Goal: Task Accomplishment & Management: Manage account settings

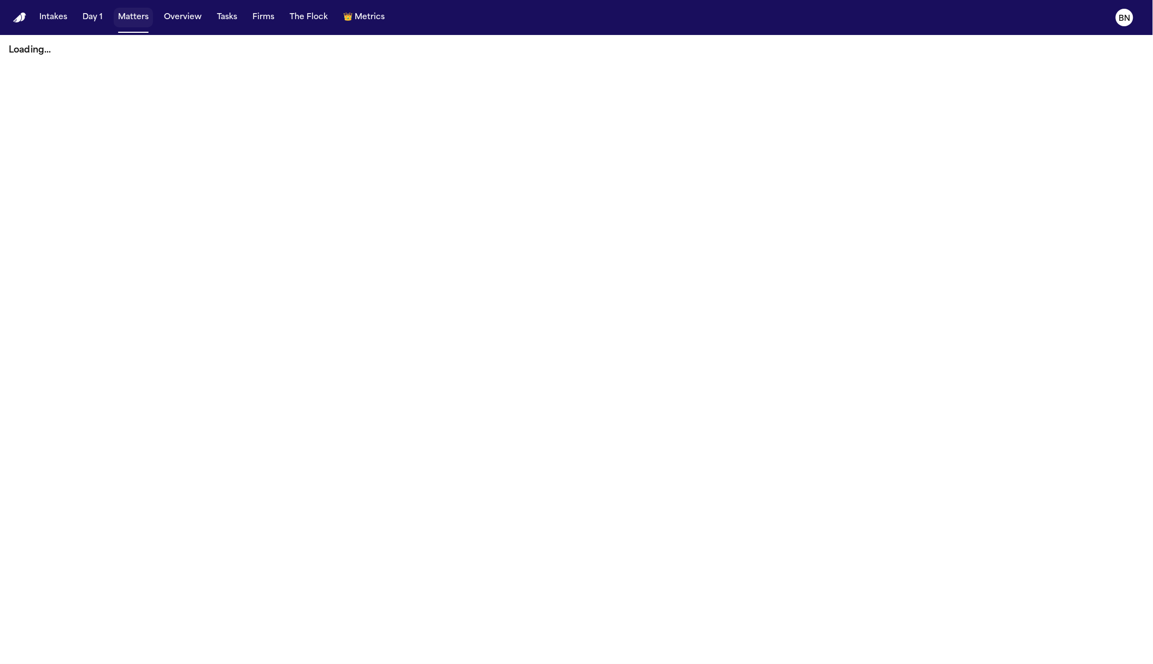
click at [134, 20] on button "Matters" at bounding box center [133, 18] width 39 height 20
click at [532, 16] on nav "Intakes Day 1 Matters Overview Tasks Firms The Flock 👑 Metrics BN" at bounding box center [576, 17] width 1153 height 35
click at [510, 5] on nav "Intakes Day 1 Matters Overview Tasks Firms The Flock 👑 Metrics BN" at bounding box center [576, 17] width 1153 height 35
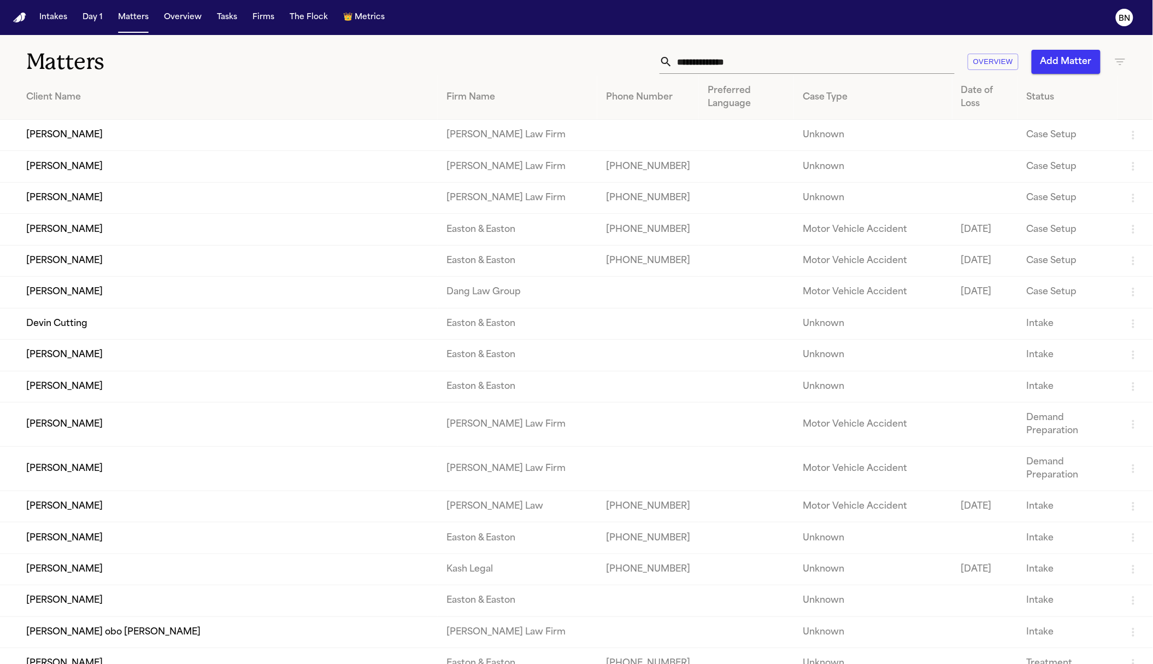
click at [738, 58] on input "text" at bounding box center [814, 62] width 282 height 24
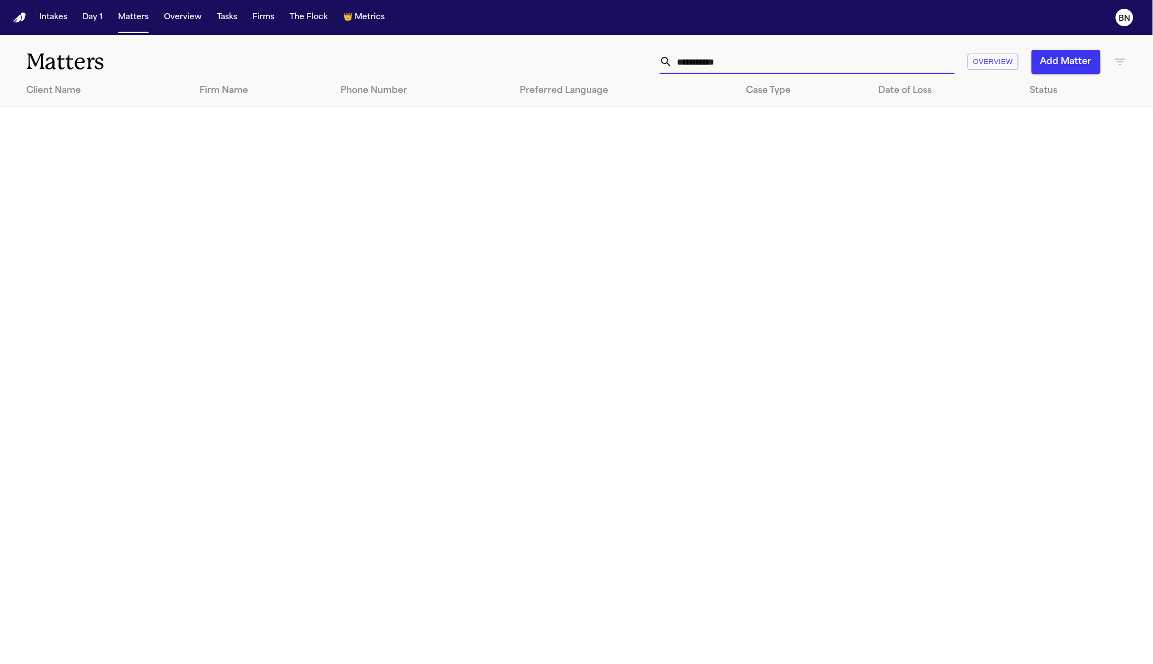
type input "**********"
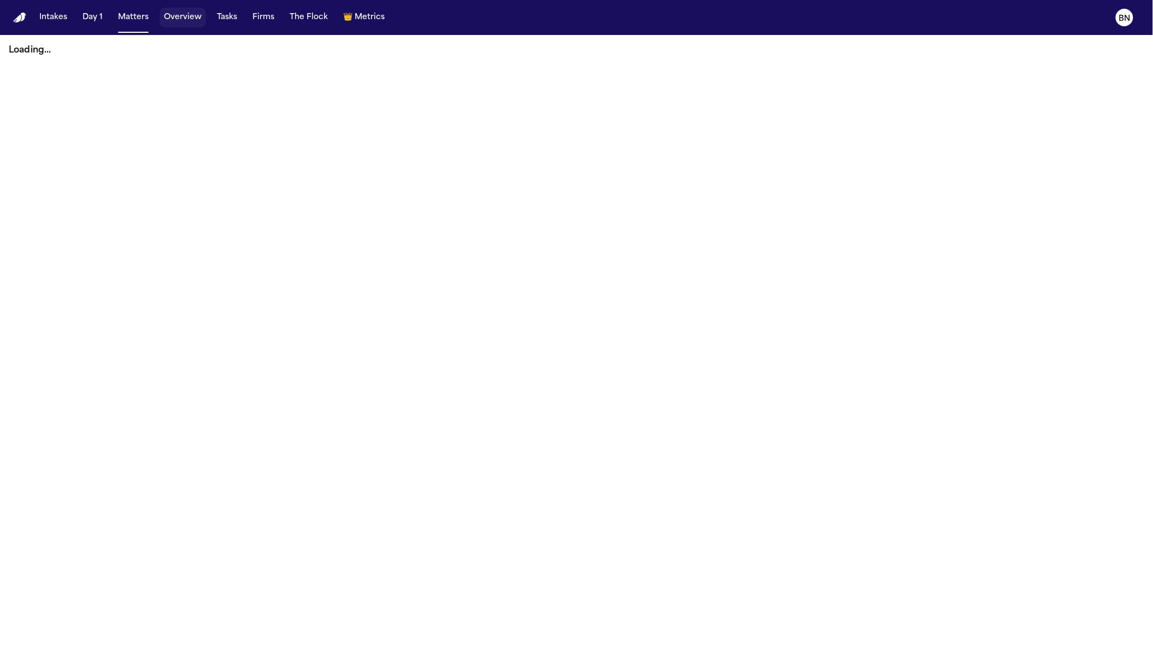
click at [196, 23] on button "Overview" at bounding box center [183, 18] width 46 height 20
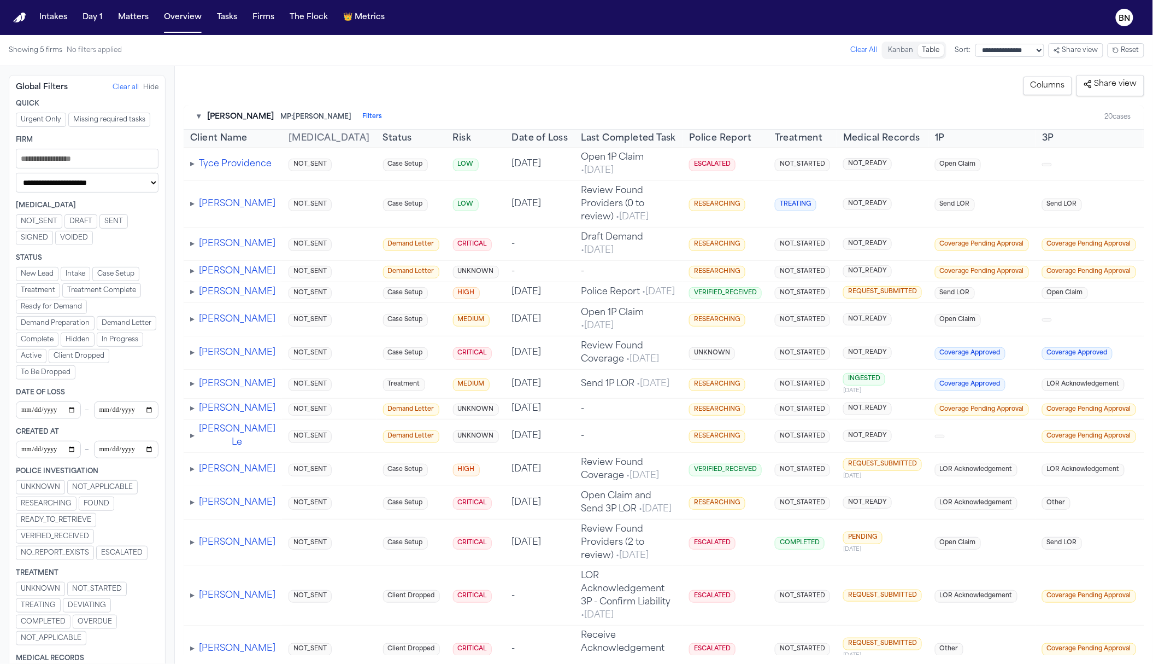
click at [884, 51] on button "Kanban" at bounding box center [901, 50] width 34 height 13
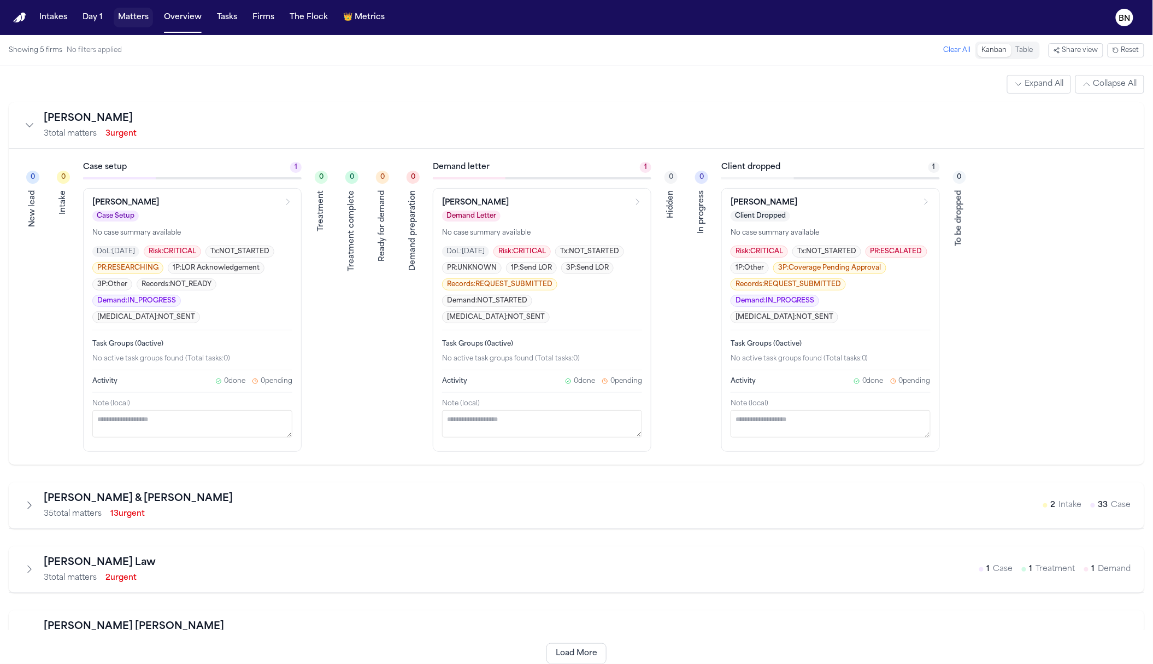
click at [127, 19] on button "Matters" at bounding box center [133, 18] width 39 height 20
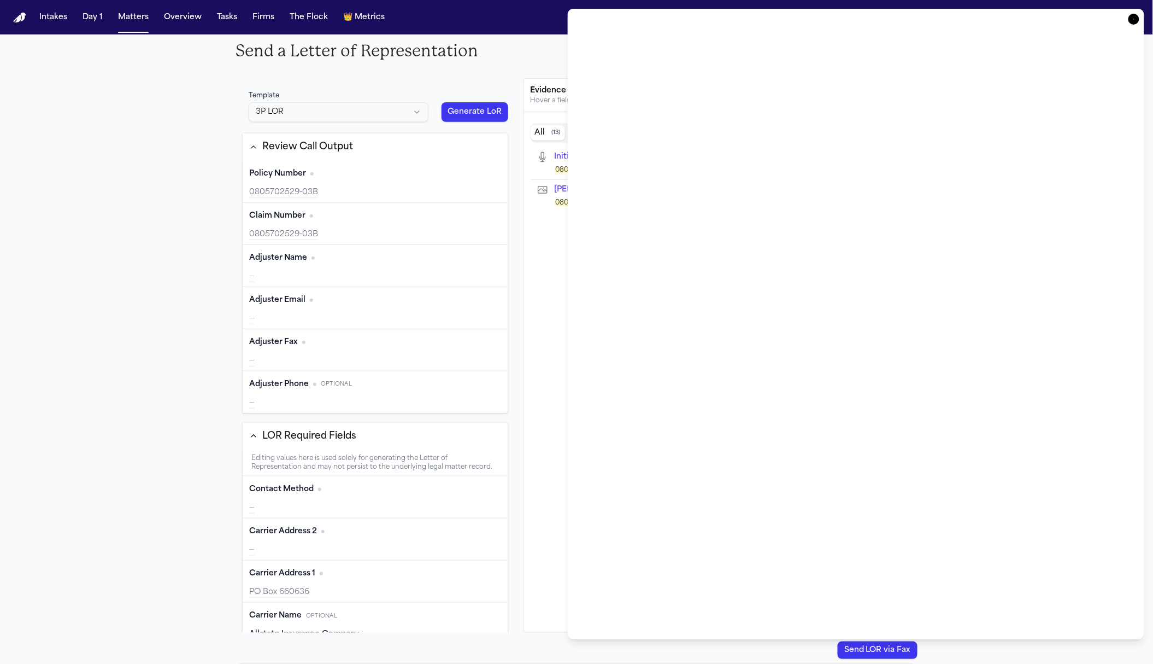
scroll to position [21, 0]
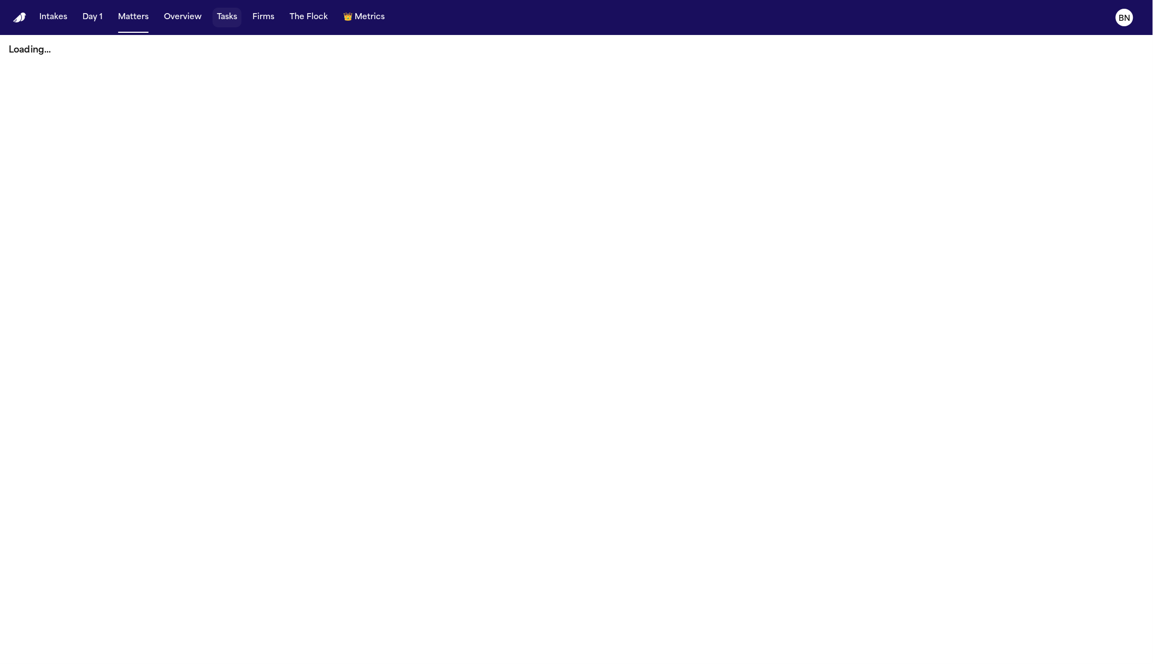
click at [225, 16] on button "Tasks" at bounding box center [227, 18] width 29 height 20
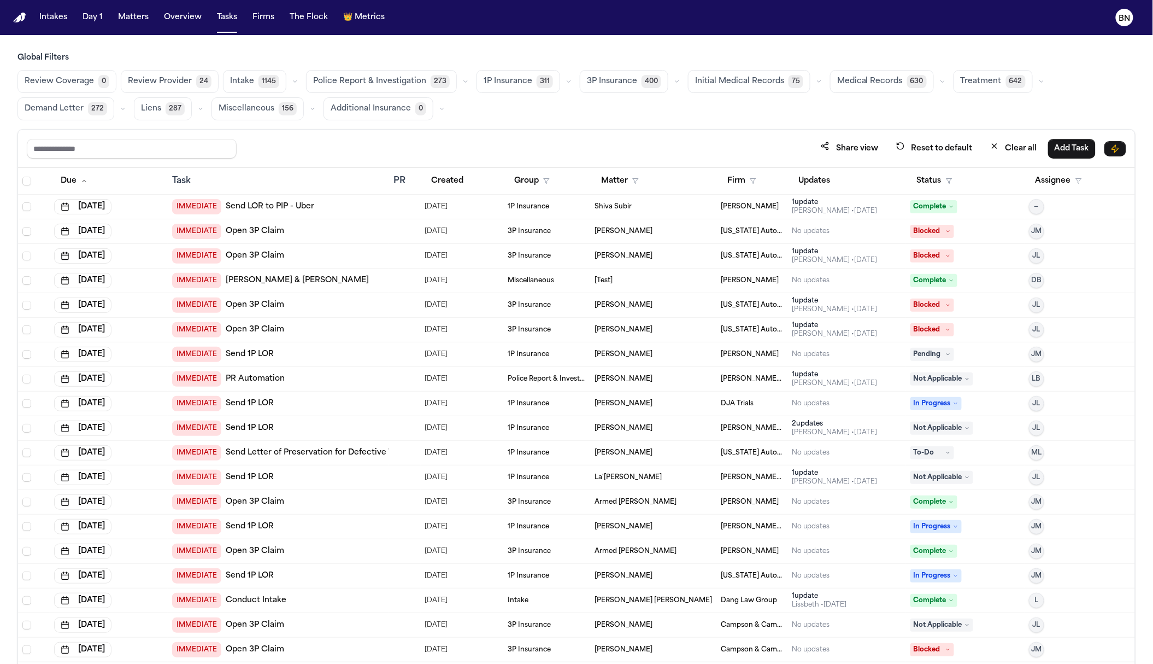
click at [567, 82] on icon "button" at bounding box center [568, 82] width 3 height 2
click at [522, 112] on span "Open Claim" at bounding box center [507, 108] width 46 height 11
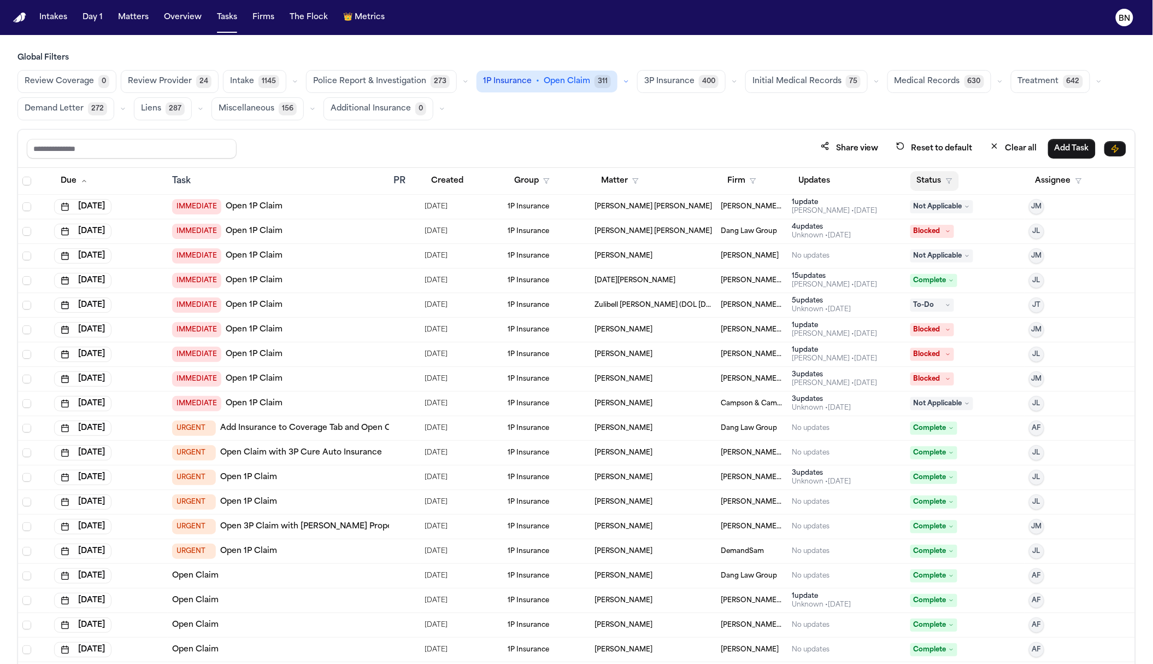
click at [934, 185] on button "Status" at bounding box center [935, 181] width 49 height 20
click at [922, 249] on button "Active" at bounding box center [924, 250] width 31 height 14
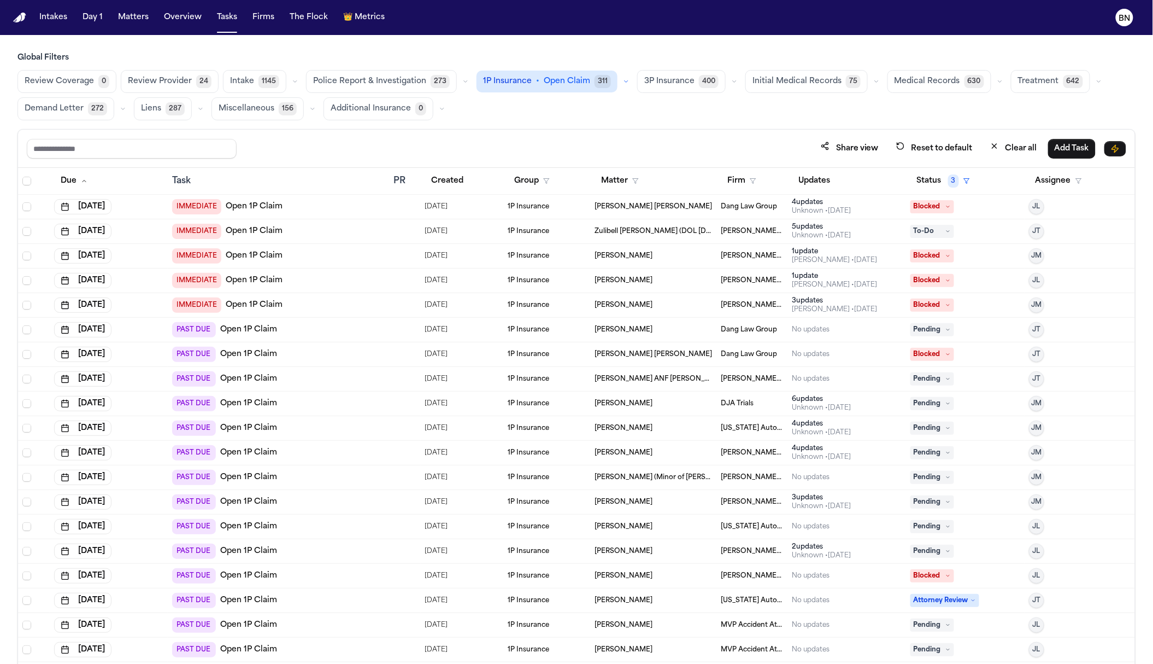
scroll to position [54, 0]
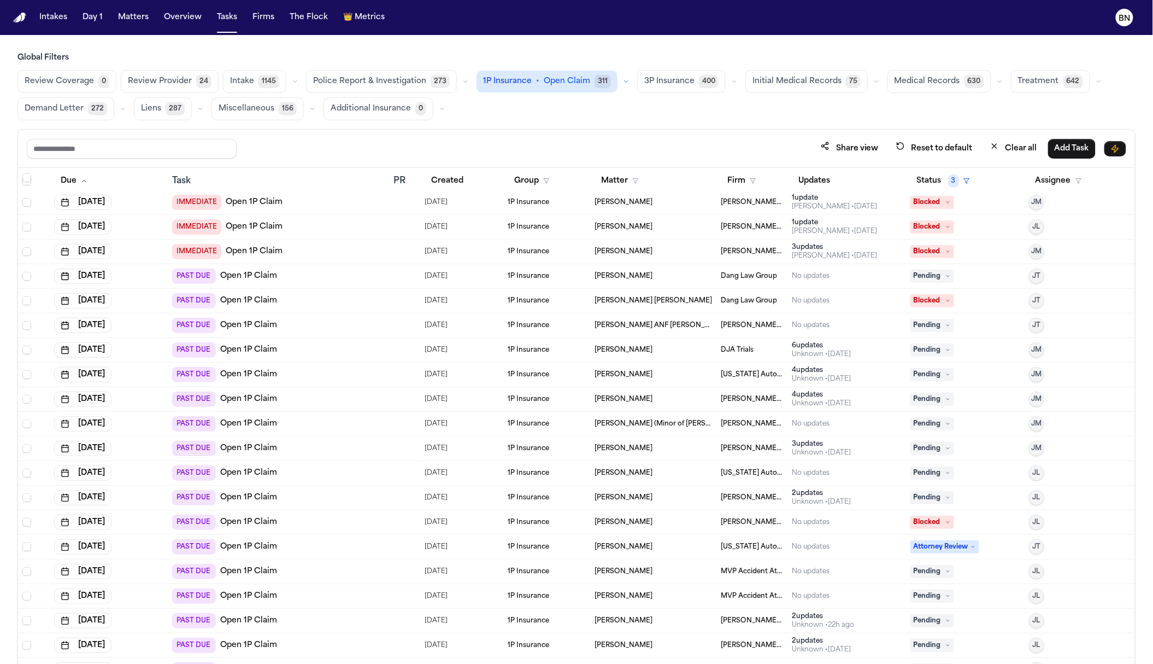
click at [539, 394] on td "1P Insurance" at bounding box center [546, 399] width 87 height 25
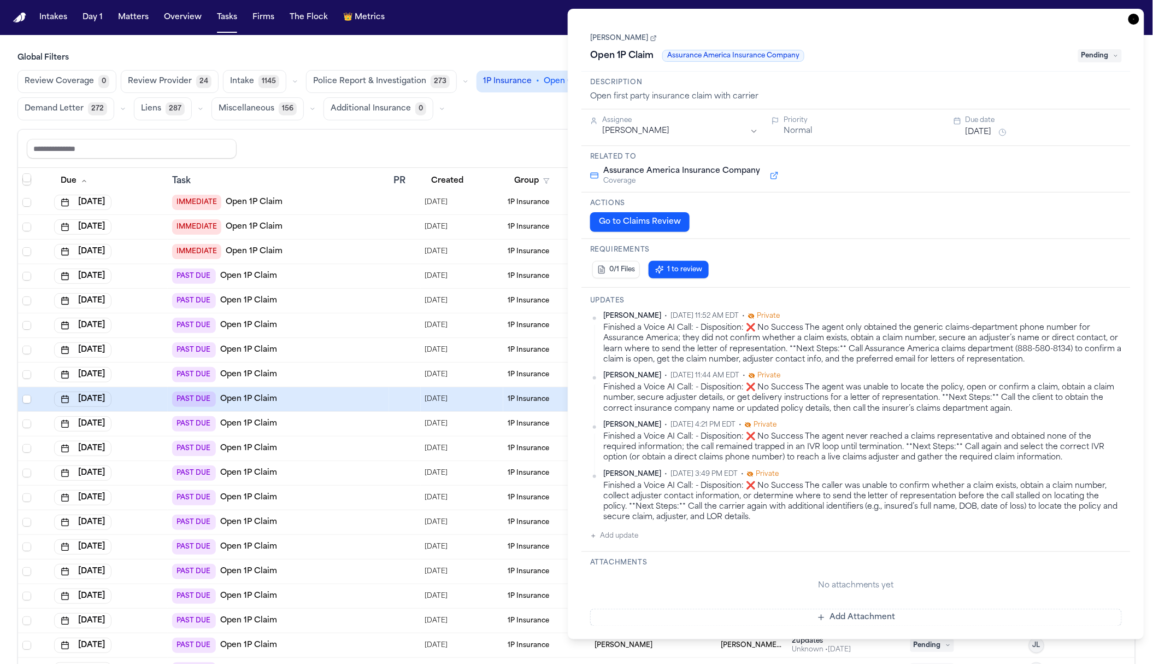
click at [640, 42] on link "[PERSON_NAME]" at bounding box center [623, 38] width 67 height 9
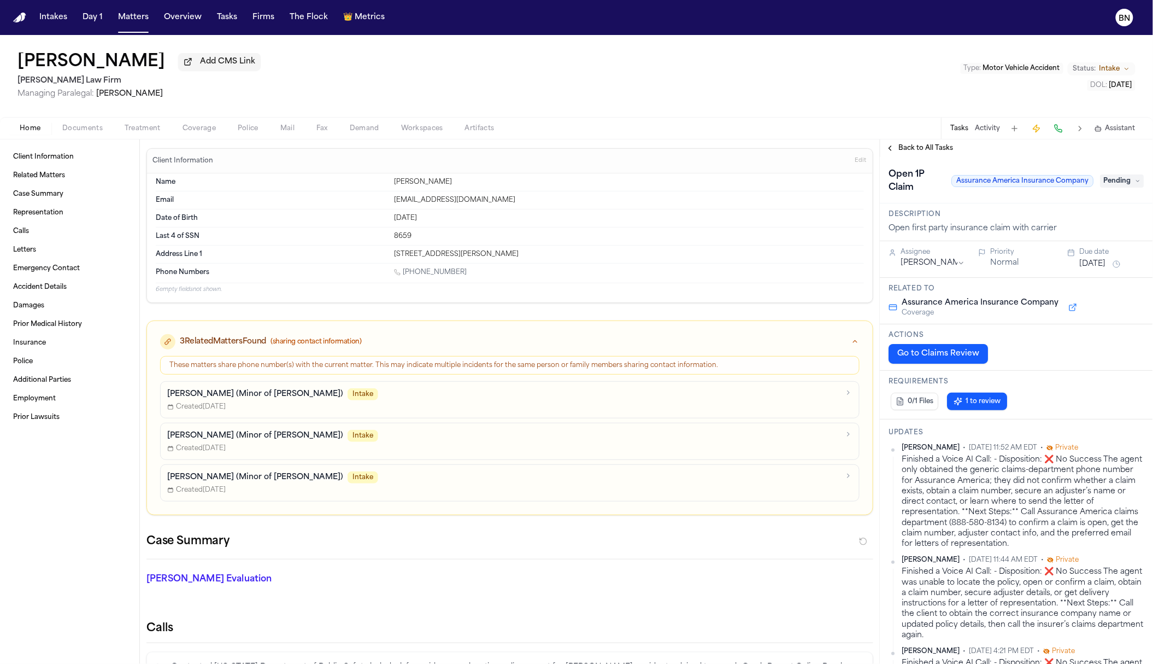
click at [198, 131] on span "Coverage" at bounding box center [199, 128] width 33 height 9
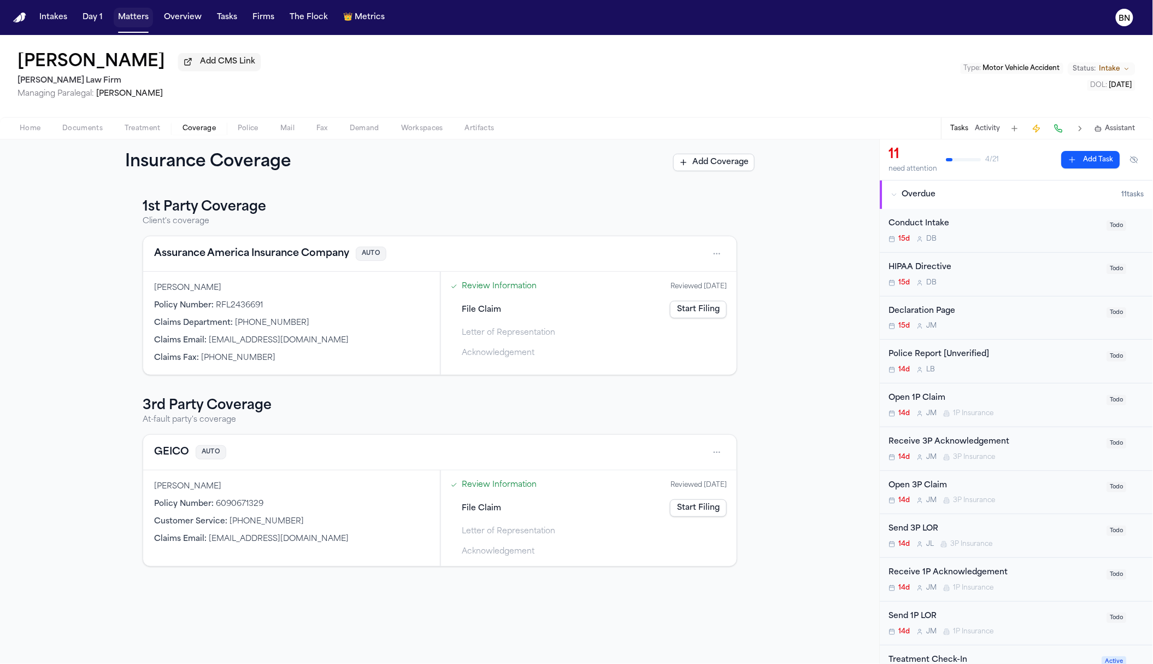
click at [115, 13] on button "Matters" at bounding box center [133, 18] width 39 height 20
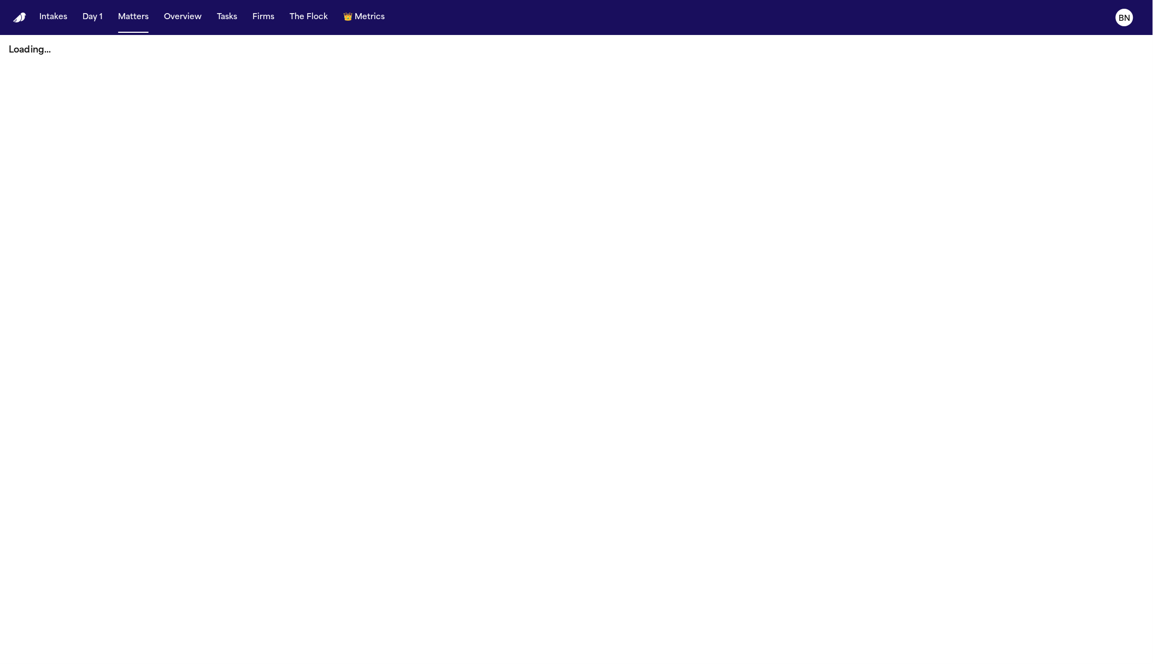
click at [138, 19] on button "Matters" at bounding box center [133, 18] width 39 height 20
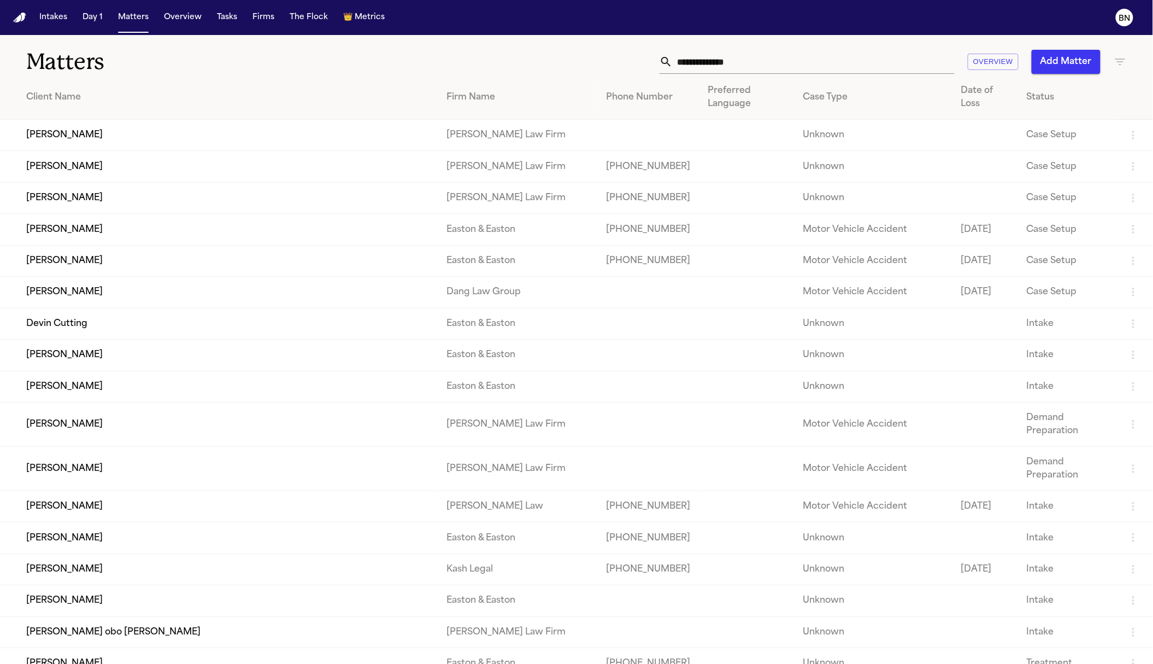
click at [763, 74] on div "Matters Overview Add Matter" at bounding box center [576, 55] width 1153 height 40
click at [758, 67] on input "text" at bounding box center [814, 62] width 282 height 24
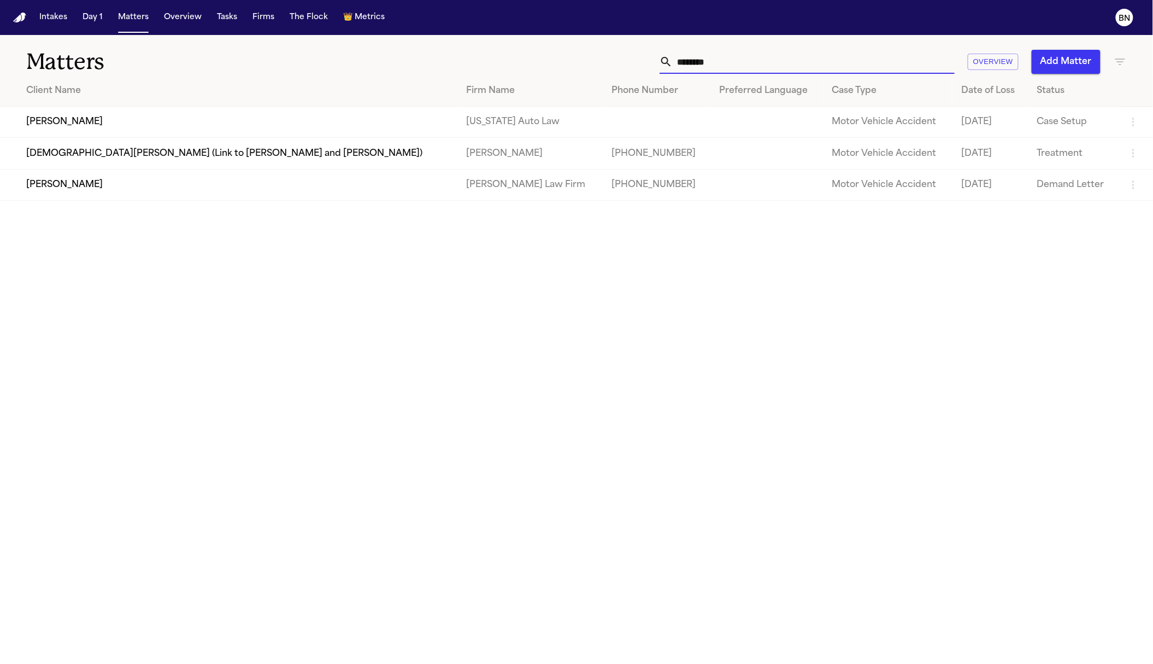
type input "********"
click at [208, 115] on td "[PERSON_NAME]" at bounding box center [229, 122] width 458 height 31
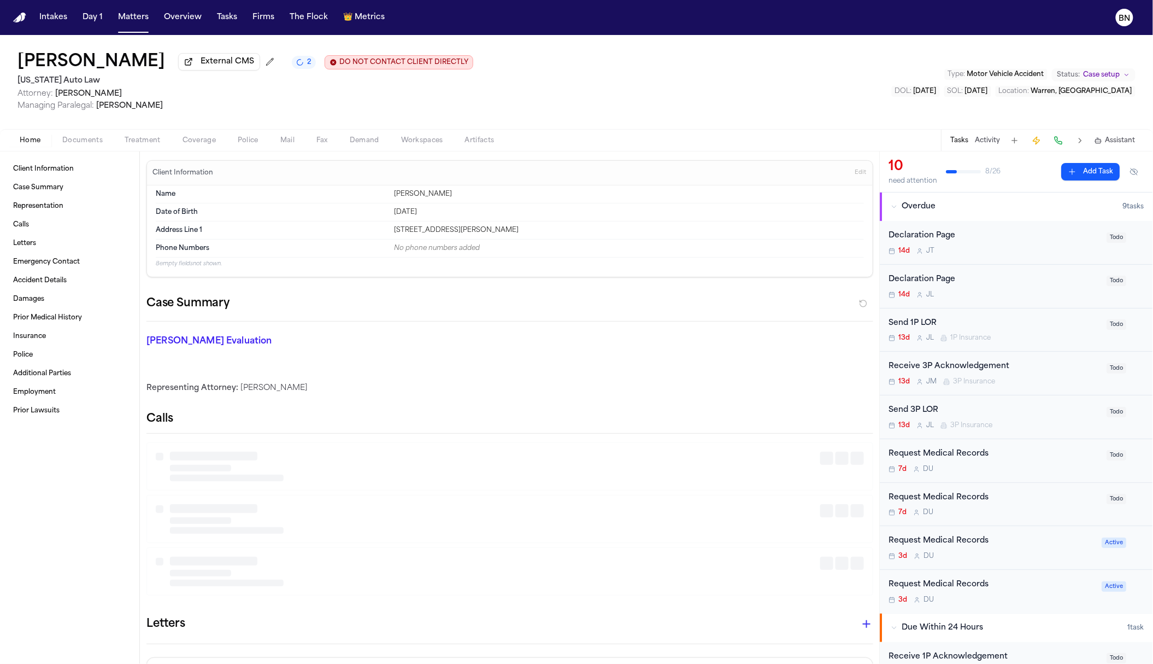
click at [202, 142] on span "Coverage" at bounding box center [199, 140] width 33 height 9
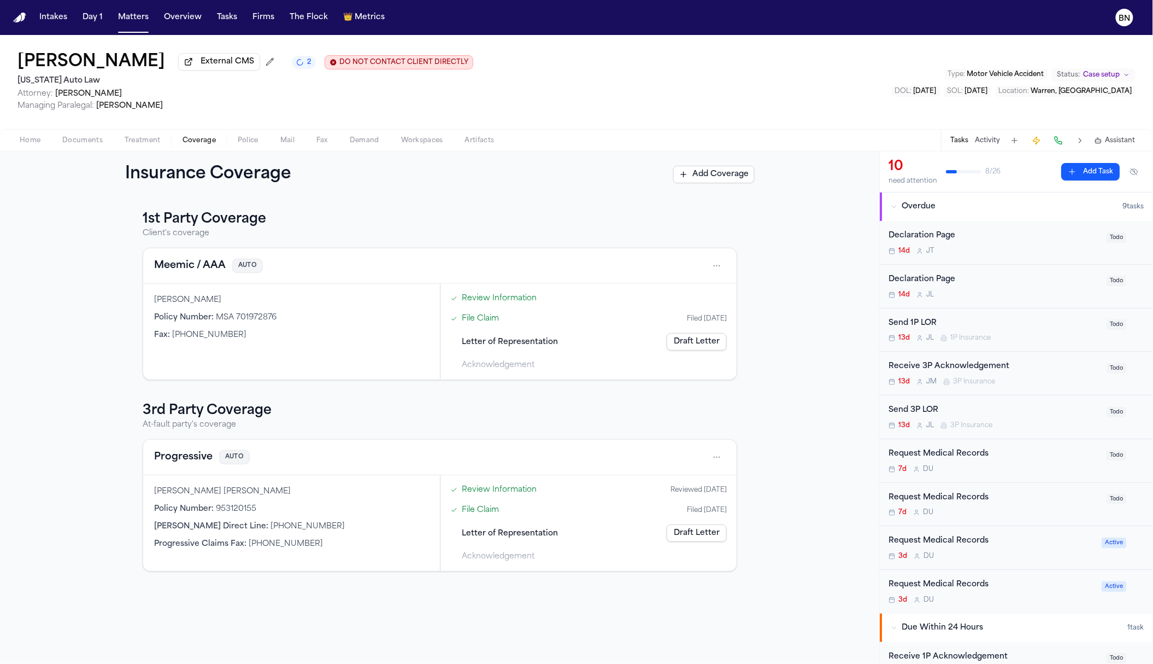
click at [191, 270] on button "Meemic / AAA" at bounding box center [190, 265] width 72 height 15
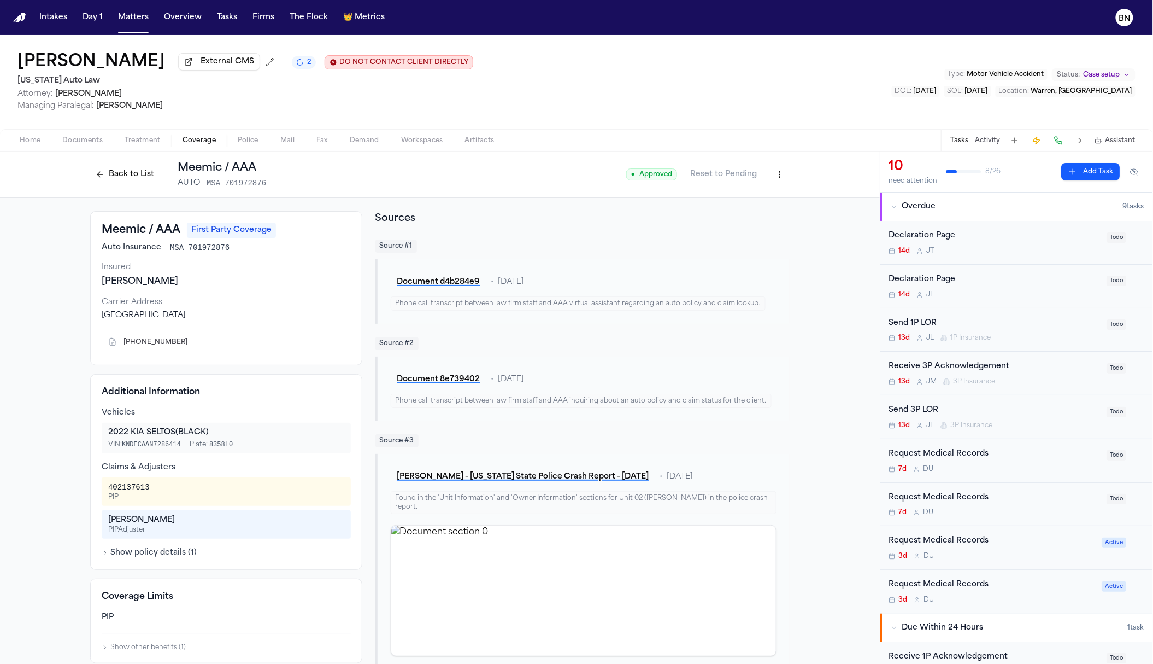
click at [97, 177] on button "Back to List" at bounding box center [124, 174] width 69 height 17
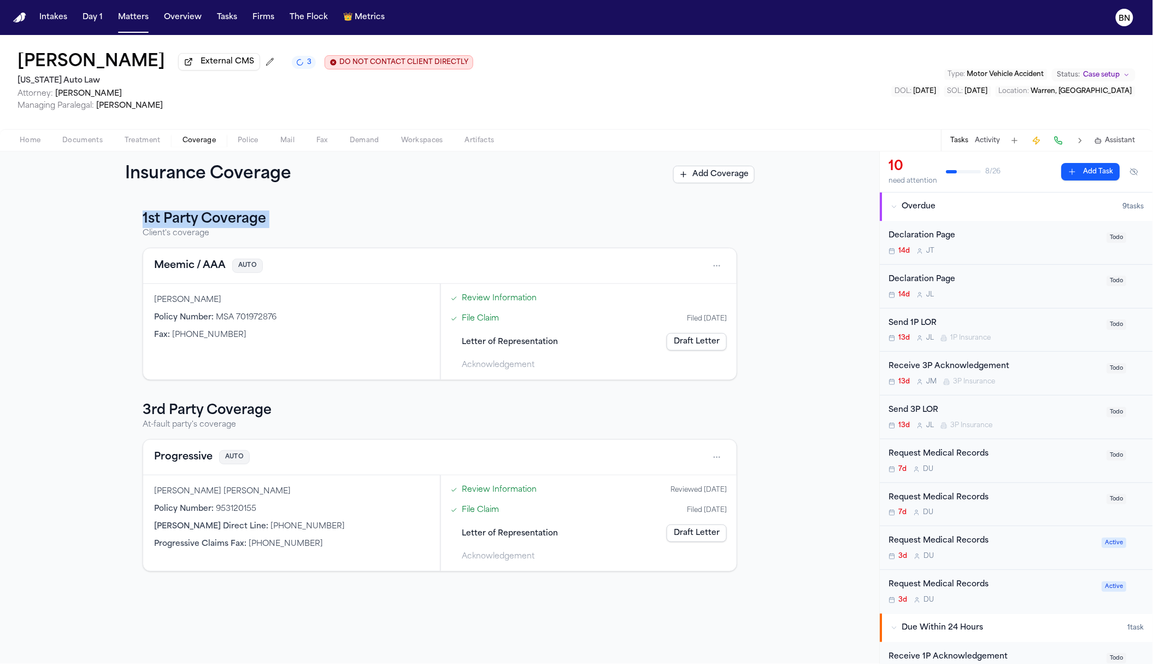
click at [441, 202] on div "1st Party Coverage Client's coverage Meemic / AAA AUTO [PERSON_NAME] Policy Num…" at bounding box center [440, 430] width 880 height 466
click at [430, 191] on div "Insurance Coverage Add Coverage" at bounding box center [440, 174] width 880 height 46
click at [990, 407] on div "Send 3P LOR" at bounding box center [995, 410] width 212 height 13
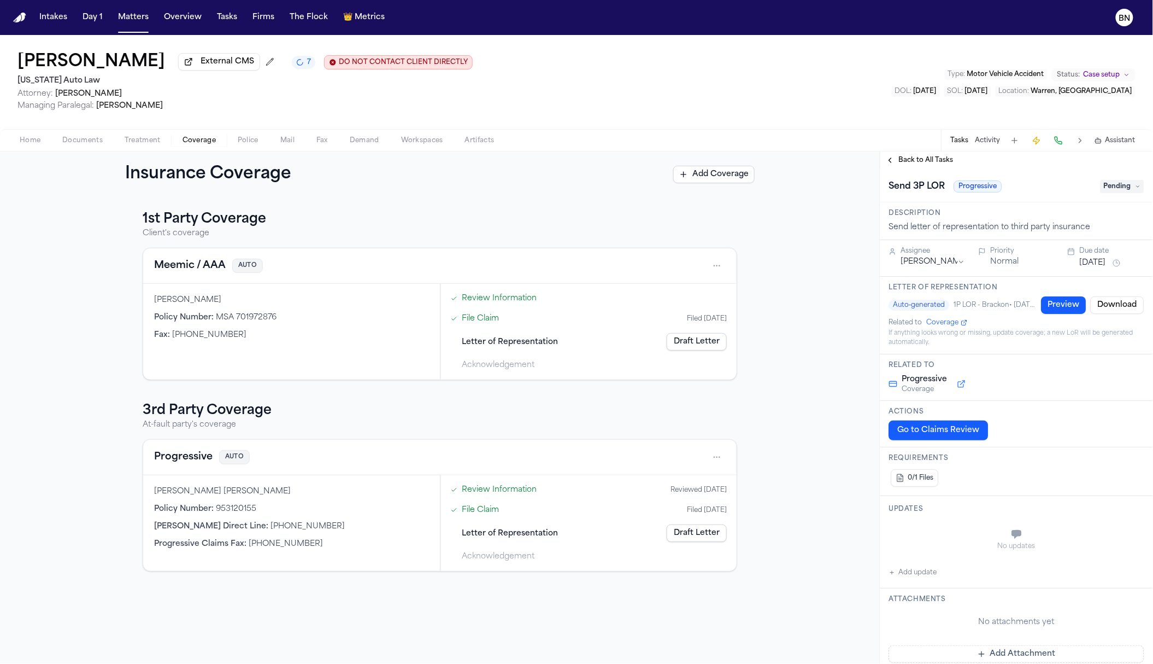
click at [924, 474] on button "0/1 Files" at bounding box center [916, 477] width 48 height 17
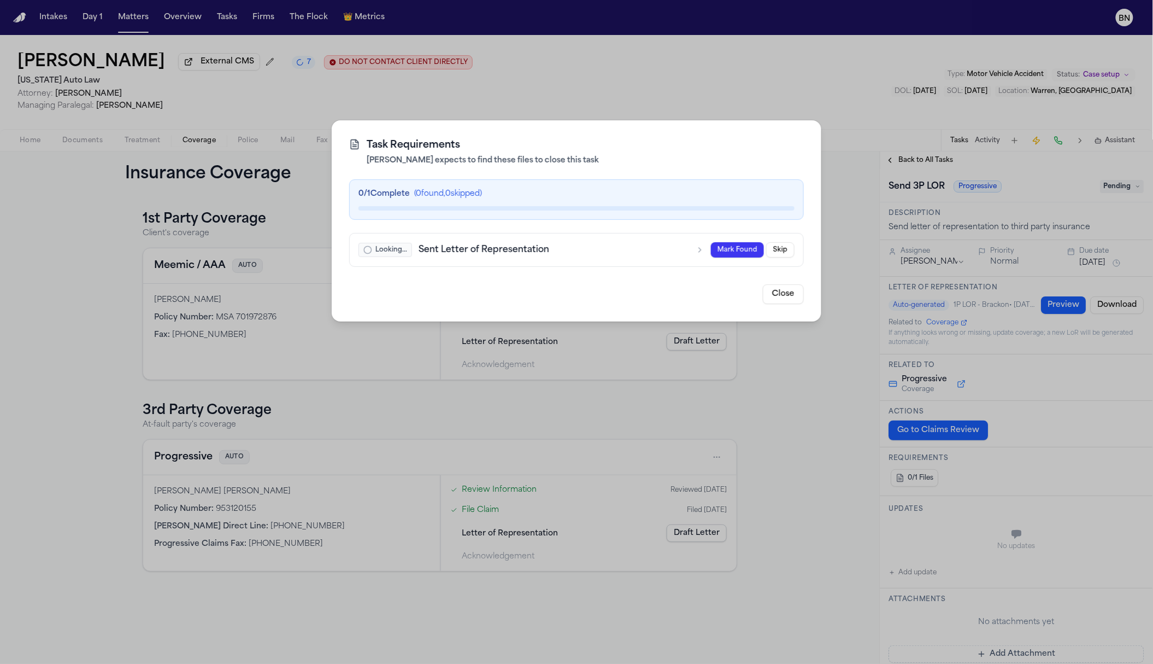
click at [785, 417] on div "Task Requirements [PERSON_NAME] expects to find these files to close this task …" at bounding box center [576, 332] width 1153 height 664
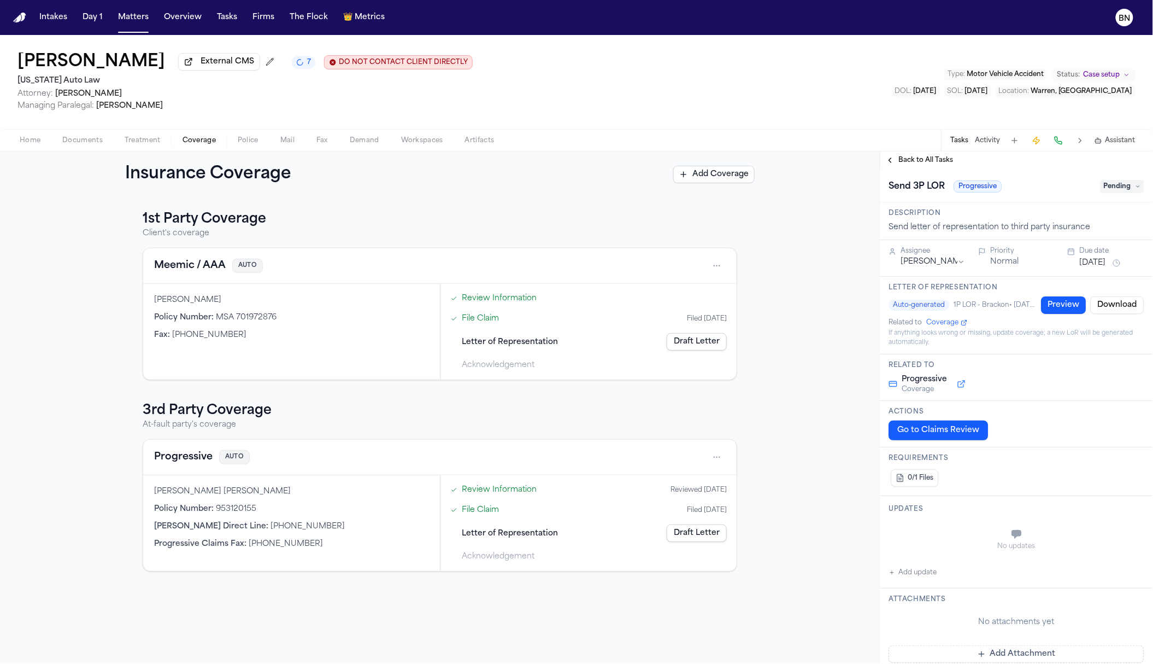
click at [910, 165] on span "Back to All Tasks" at bounding box center [926, 160] width 55 height 9
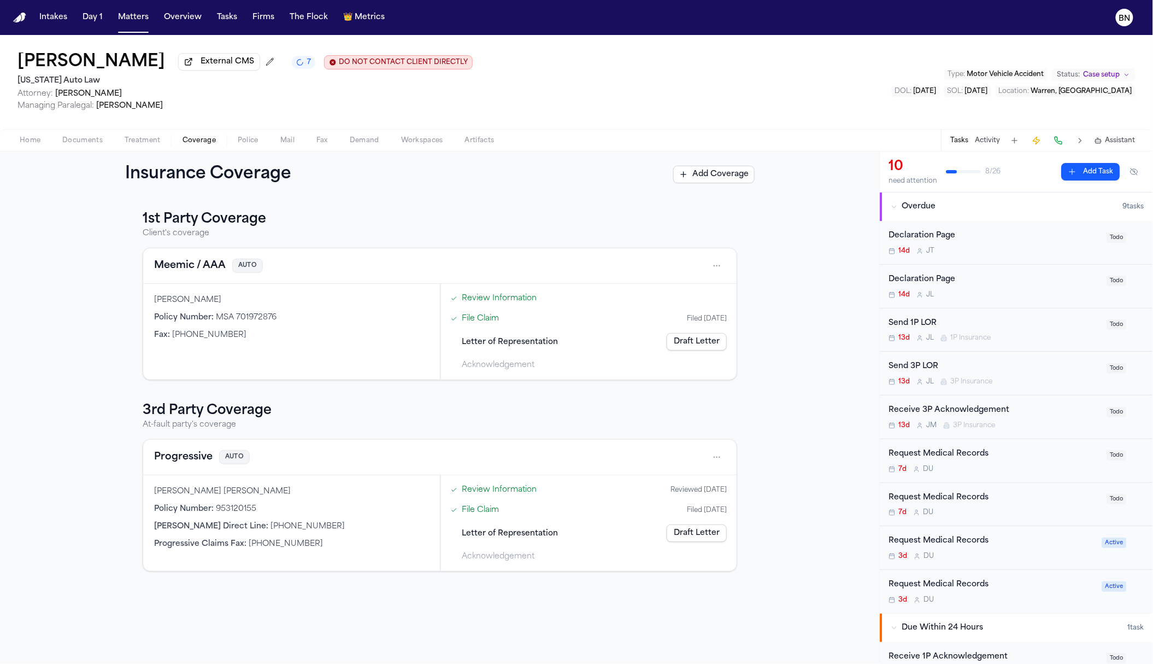
click at [947, 319] on div "Send 1P LOR" at bounding box center [995, 323] width 212 height 13
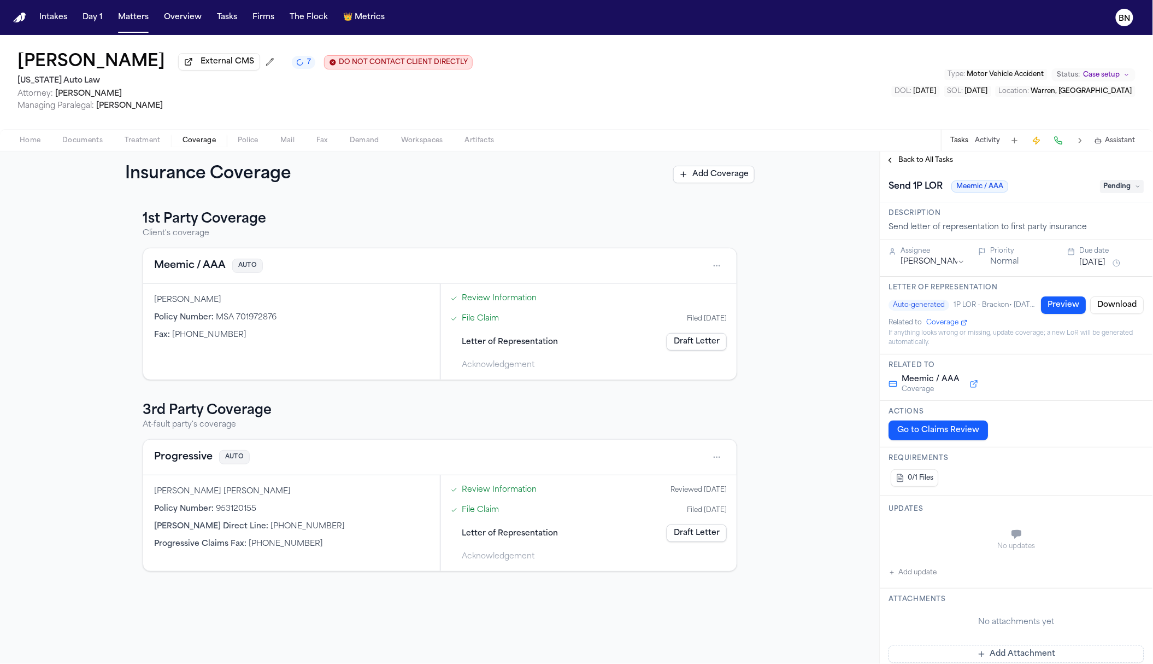
click at [936, 475] on button "0/1 Files" at bounding box center [916, 477] width 48 height 17
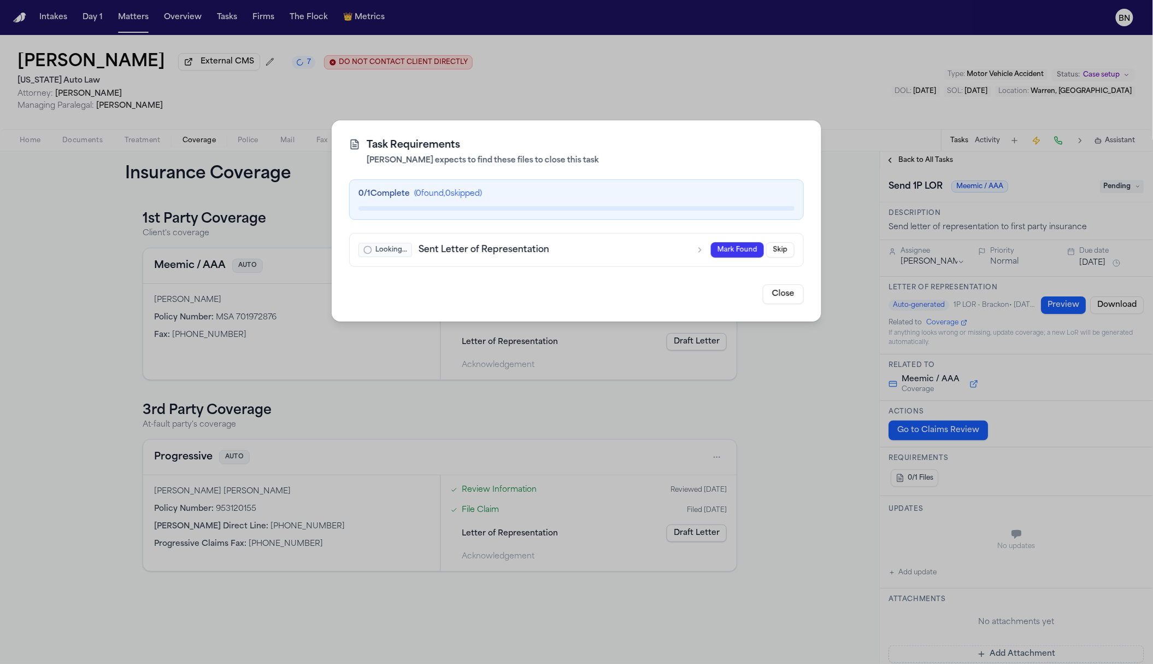
click at [787, 437] on div "Task Requirements [PERSON_NAME] expects to find these files to close this task …" at bounding box center [576, 332] width 1153 height 664
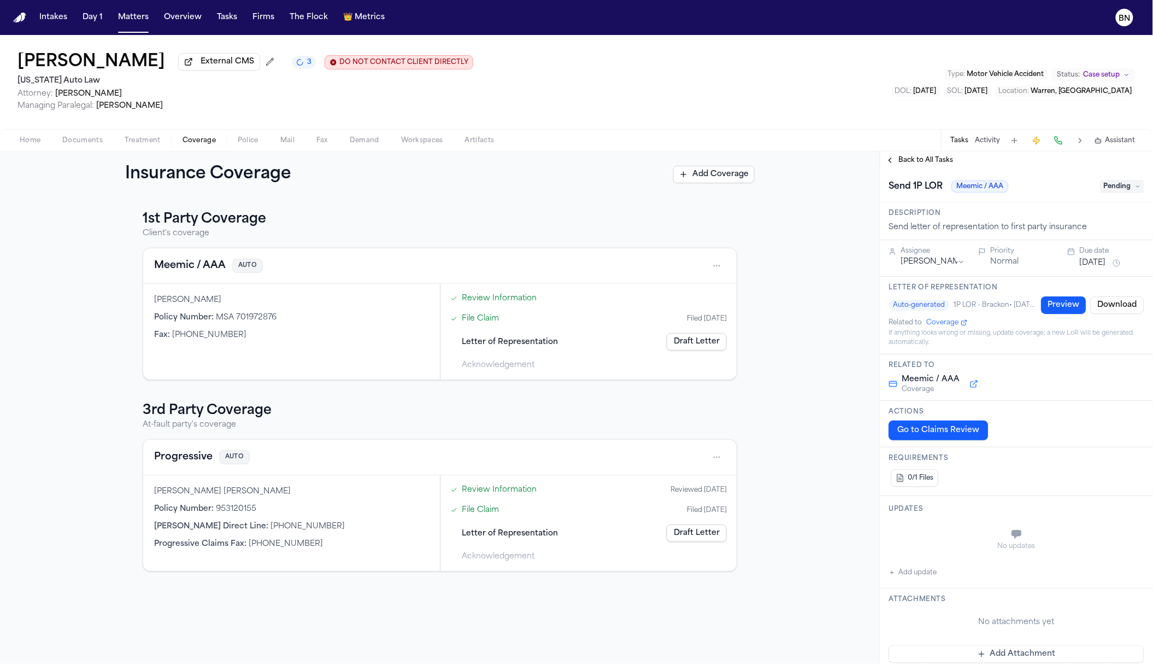
click at [66, 143] on span "Documents" at bounding box center [82, 140] width 40 height 9
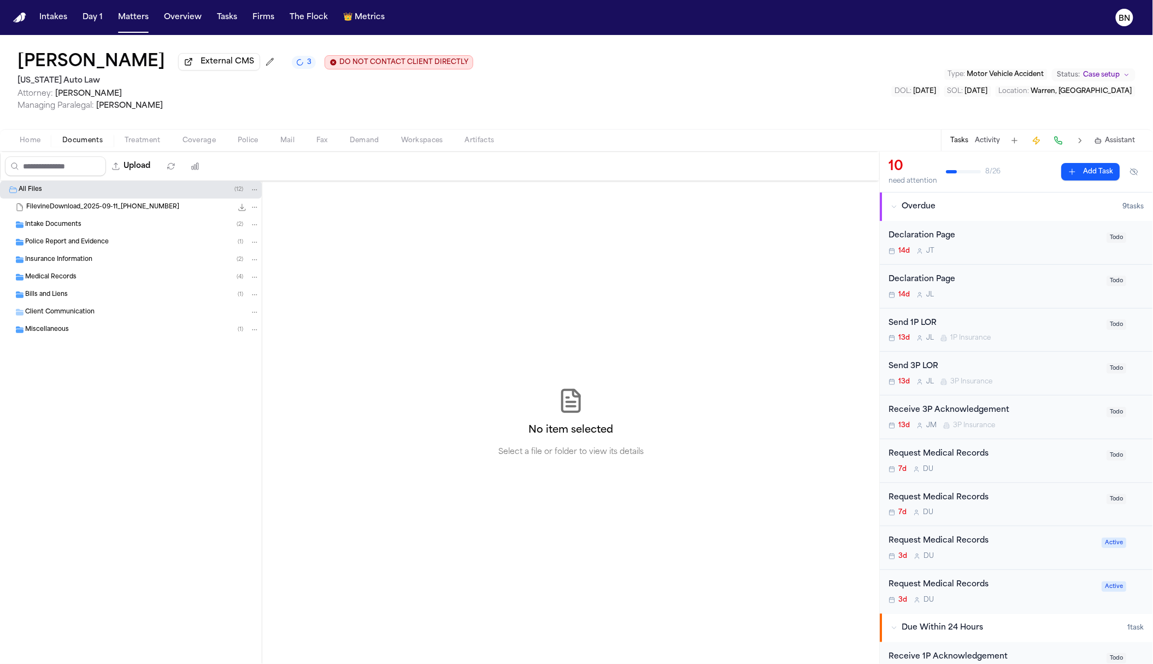
click at [62, 262] on span "Insurance Information" at bounding box center [58, 259] width 67 height 9
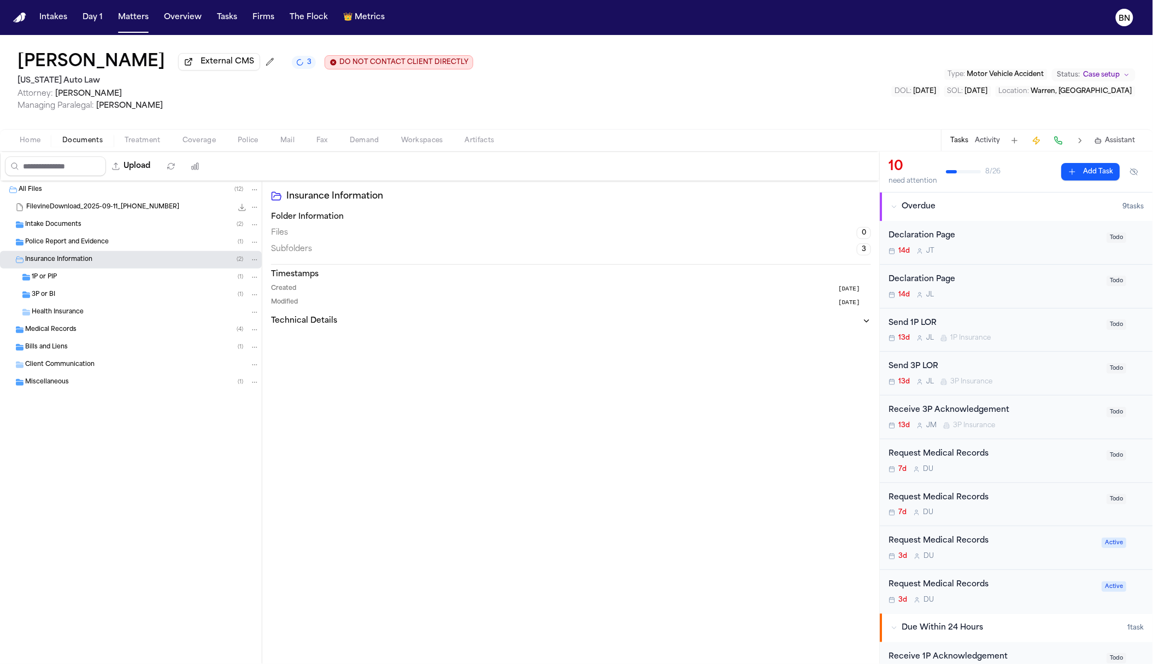
click at [95, 277] on div "1P or PIP ( 1 )" at bounding box center [146, 277] width 228 height 10
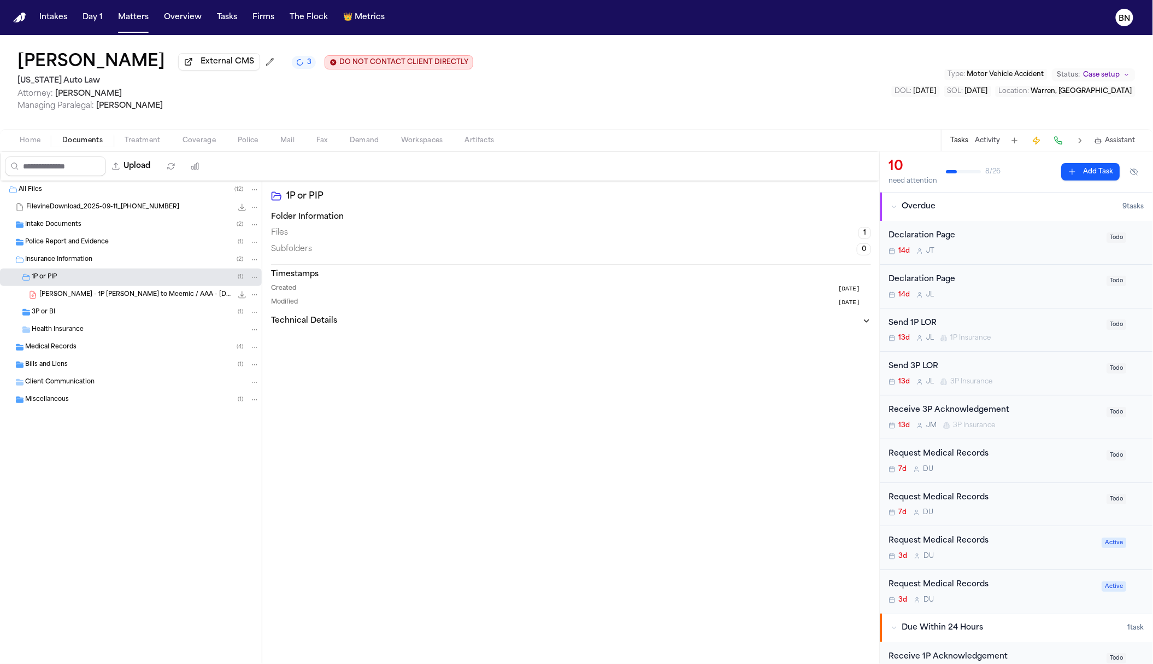
click at [101, 300] on span "[PERSON_NAME] - 1P [PERSON_NAME] to Meemic / AAA - [DATE] and Police Report - […" at bounding box center [135, 294] width 193 height 9
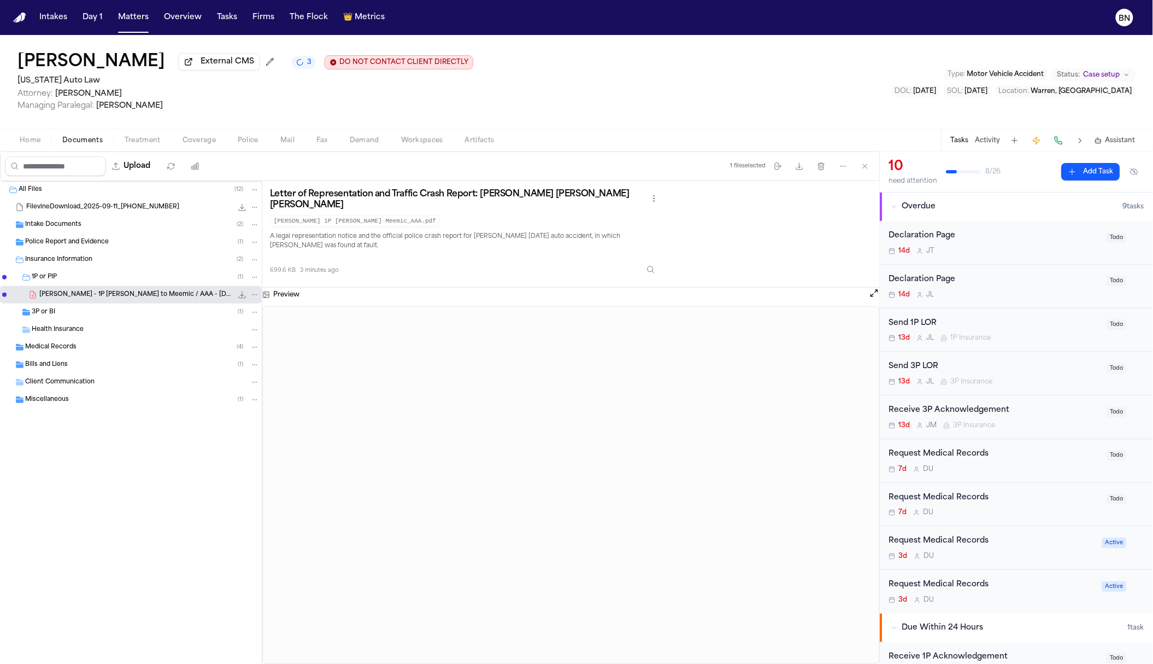
click at [123, 317] on div "3P or BI ( 1 )" at bounding box center [146, 312] width 228 height 10
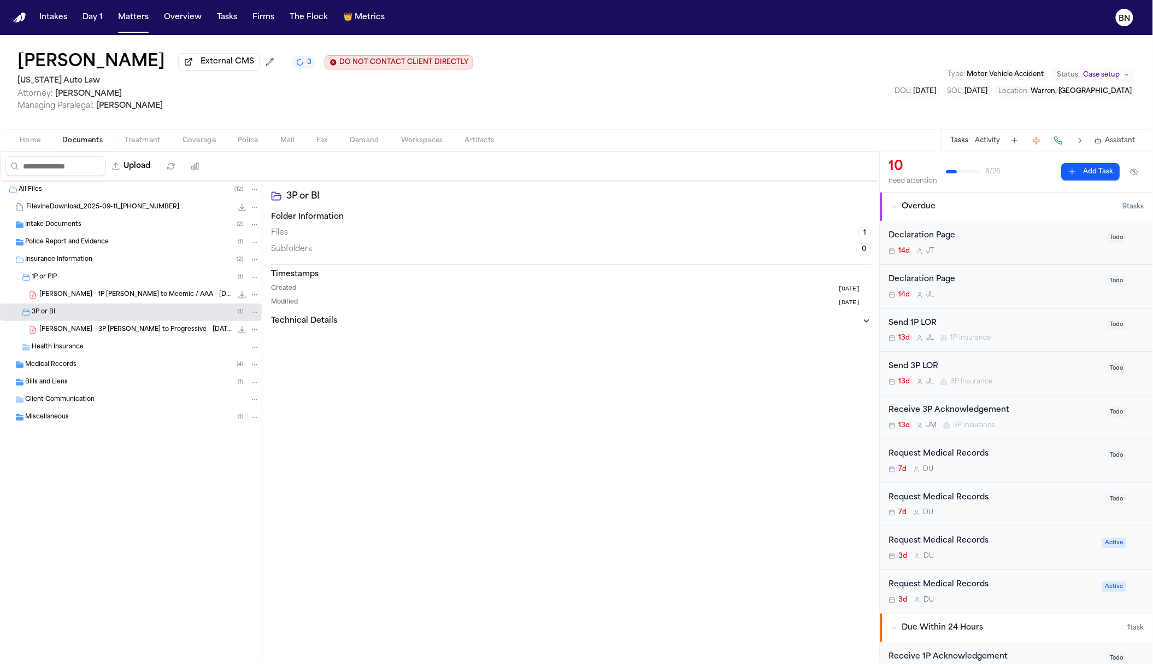
click at [124, 335] on span "[PERSON_NAME] - 3P [PERSON_NAME] to Progressive - [DATE]" at bounding box center [135, 329] width 193 height 9
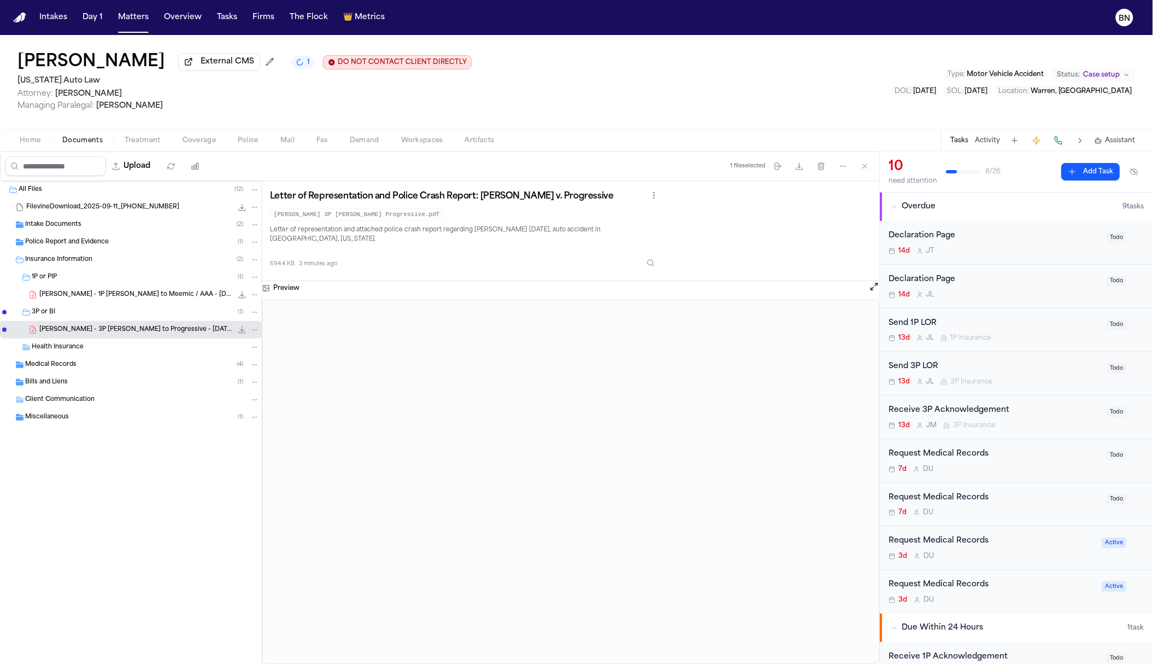
click at [958, 367] on div "Send 3P LOR" at bounding box center [995, 366] width 212 height 13
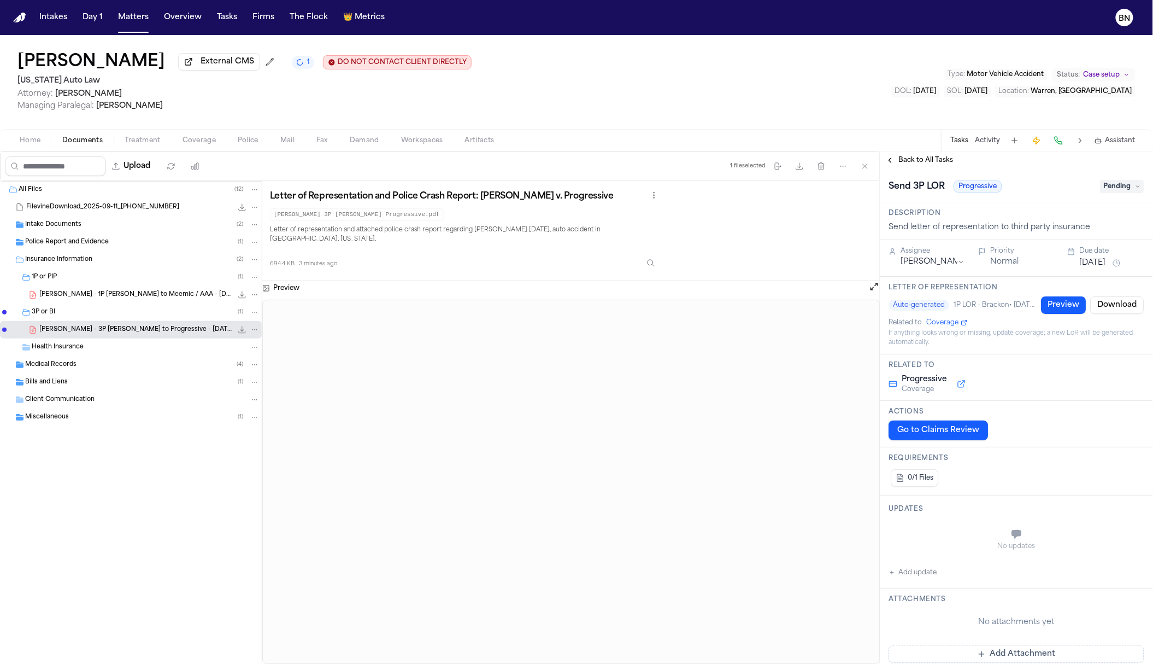
click at [921, 482] on span "0/1 Files" at bounding box center [921, 477] width 26 height 9
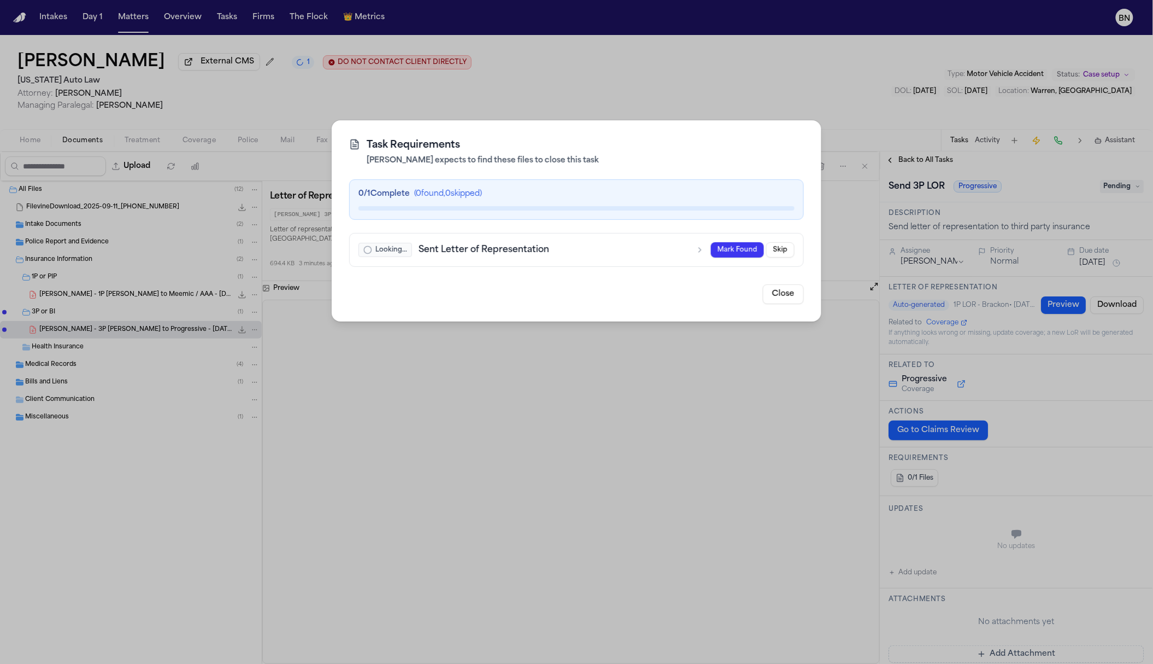
click at [630, 249] on h3 "Sent Letter of Representation" at bounding box center [554, 249] width 271 height 13
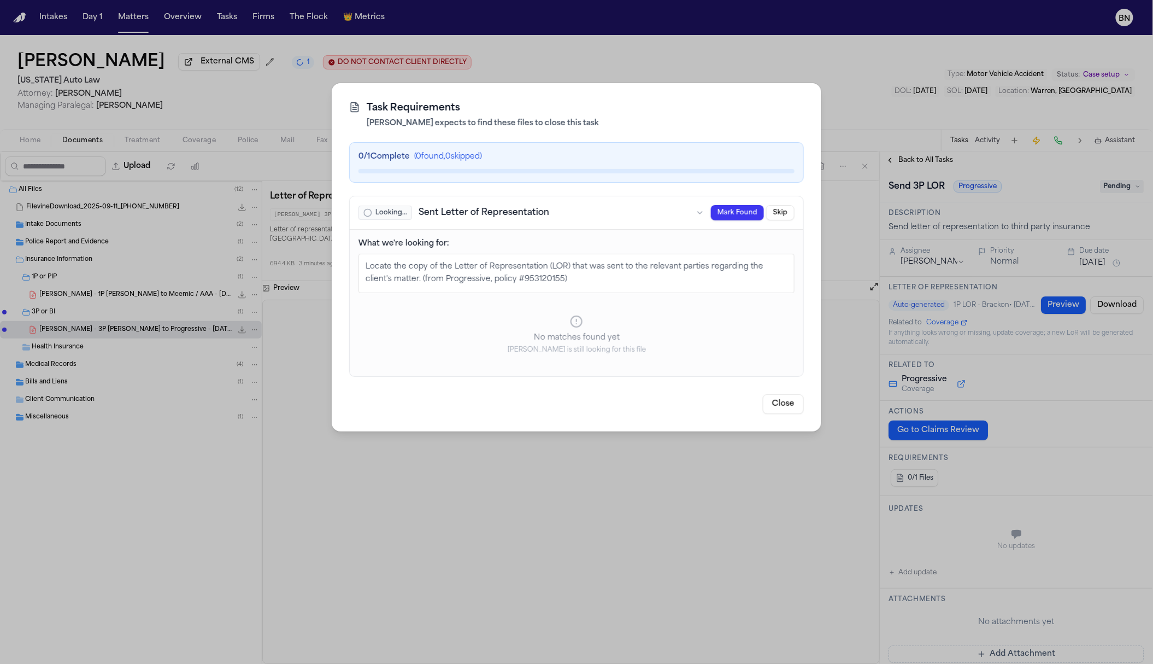
click at [636, 213] on h3 "Sent Letter of Representation" at bounding box center [554, 212] width 271 height 13
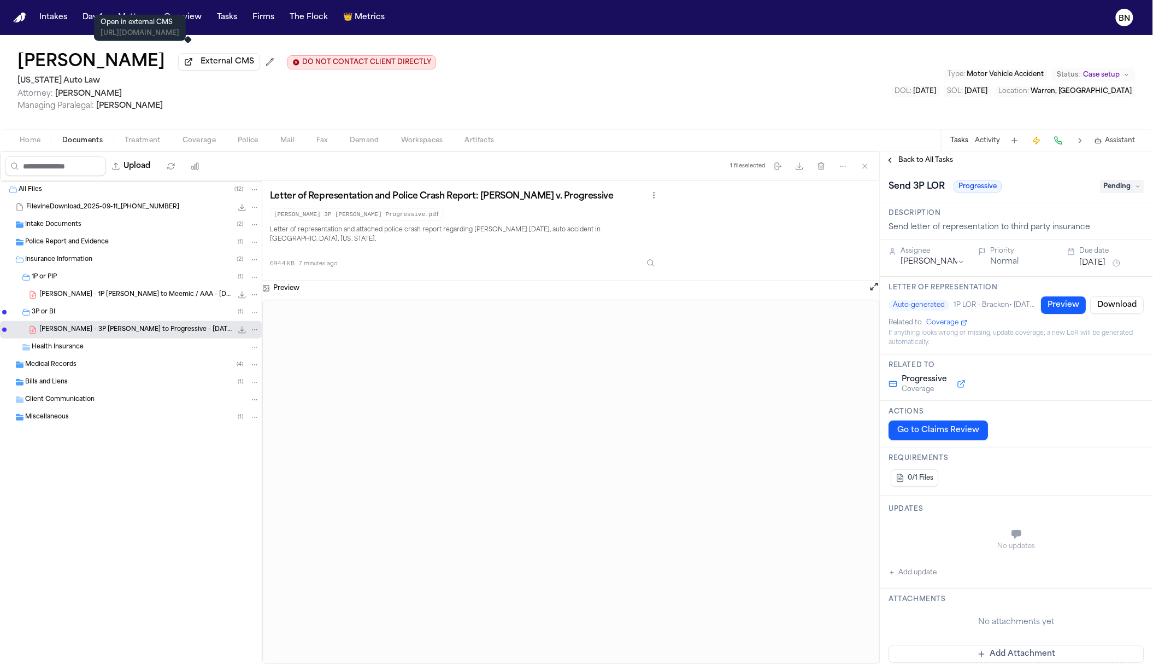
click at [201, 65] on span "External CMS" at bounding box center [228, 61] width 54 height 11
